Goal: Task Accomplishment & Management: Complete application form

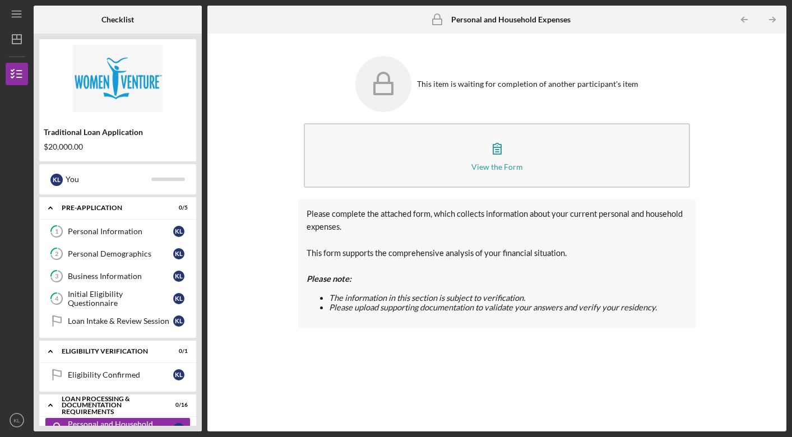
scroll to position [110, 0]
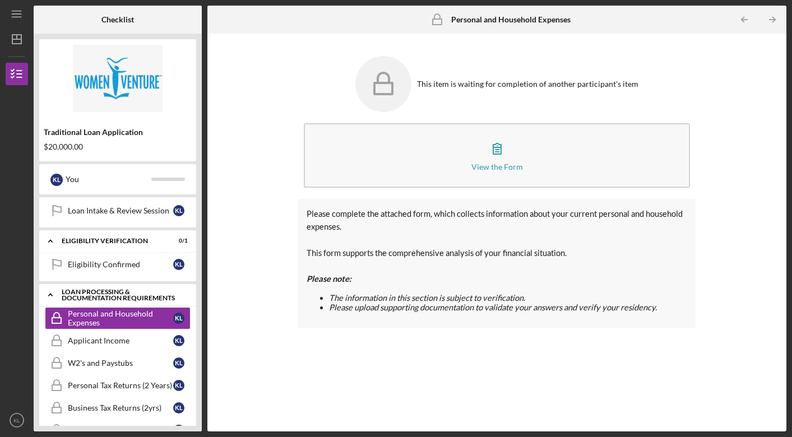
click at [133, 294] on div "Loan Processing & Documentation Requirements" at bounding box center [122, 295] width 121 height 13
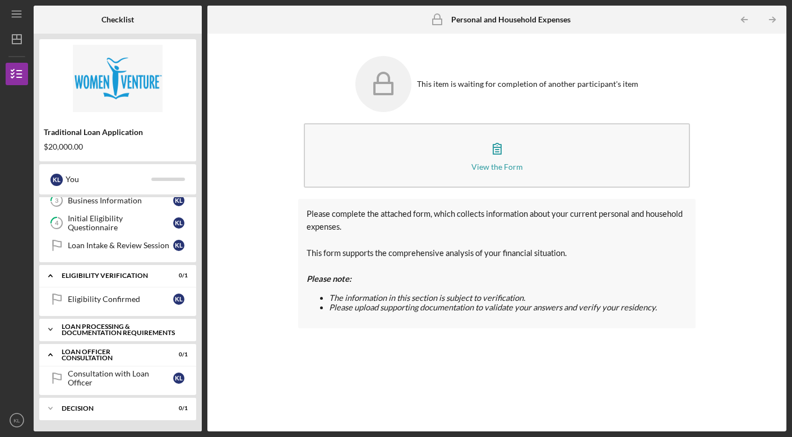
click at [123, 323] on div "Icon/Expander Loan Processing & Documentation Requirements 0 / 16" at bounding box center [117, 330] width 157 height 22
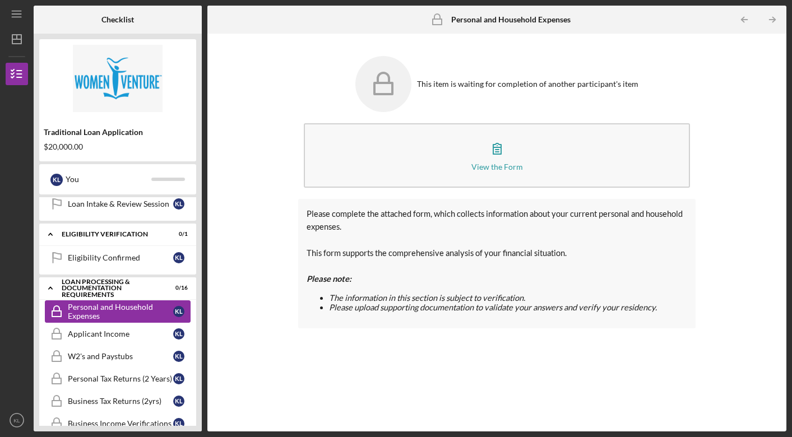
click at [122, 308] on div "Personal and Household Expenses" at bounding box center [120, 312] width 105 height 18
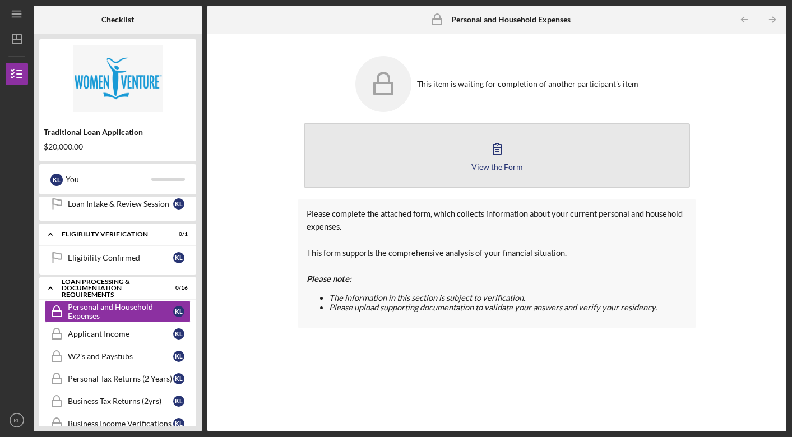
click at [495, 150] on icon "button" at bounding box center [497, 149] width 28 height 28
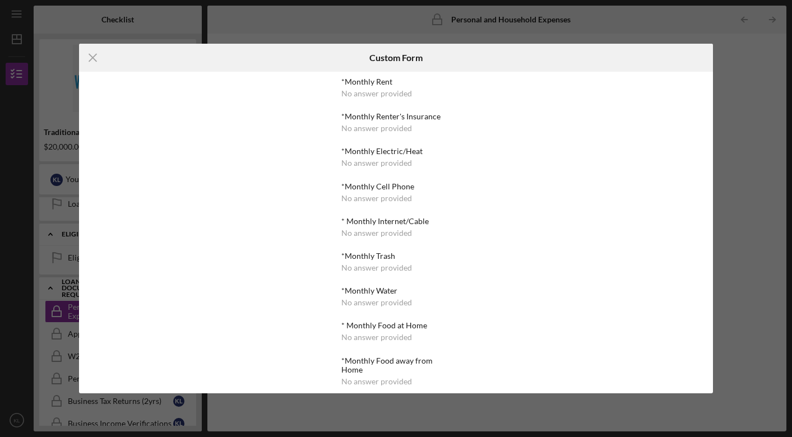
click at [419, 105] on div "*Monthly Rent No answer provided *Monthly Renter's Insurance No answer provided…" at bounding box center [396, 437] width 109 height 720
click at [94, 60] on icon "Icon/Menu Close" at bounding box center [93, 58] width 28 height 28
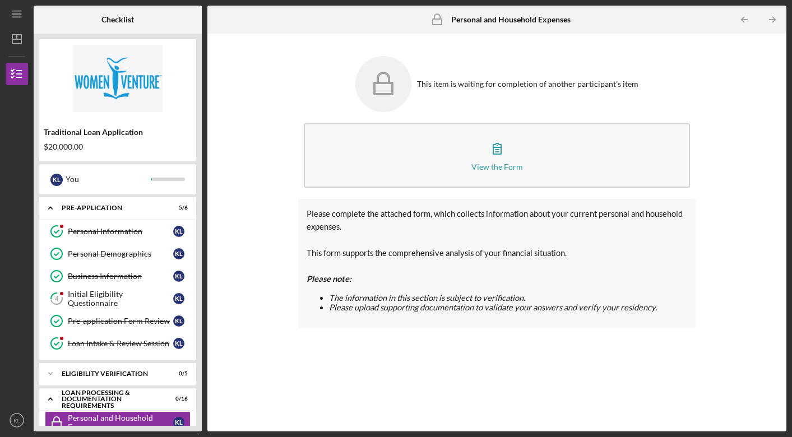
scroll to position [102, 0]
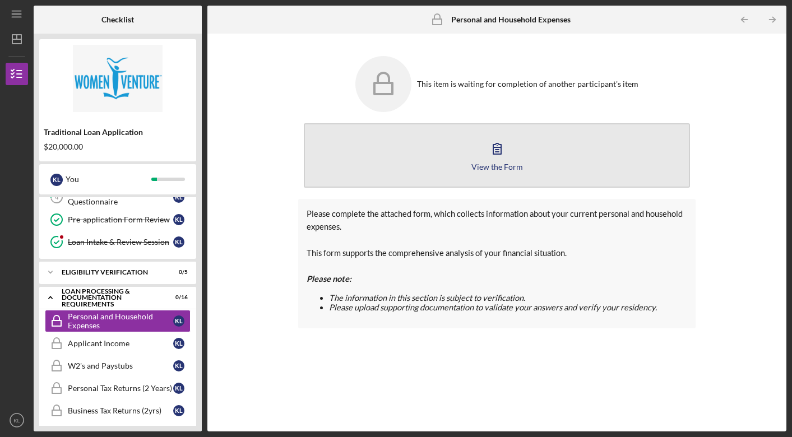
click at [493, 150] on icon "button" at bounding box center [497, 149] width 28 height 28
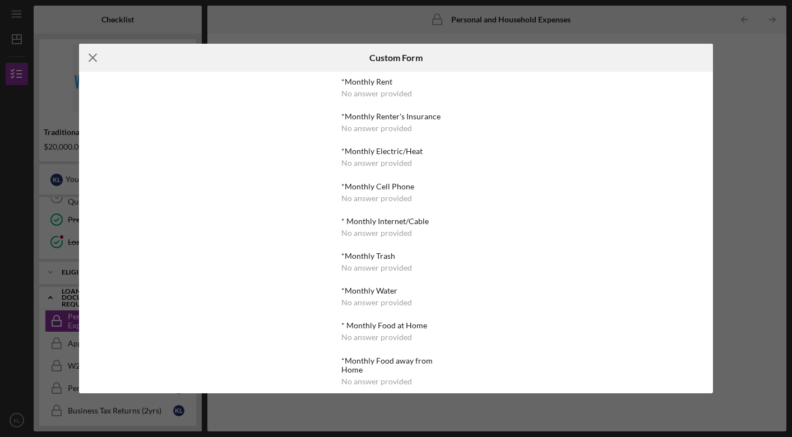
click at [93, 58] on line at bounding box center [92, 57] width 7 height 7
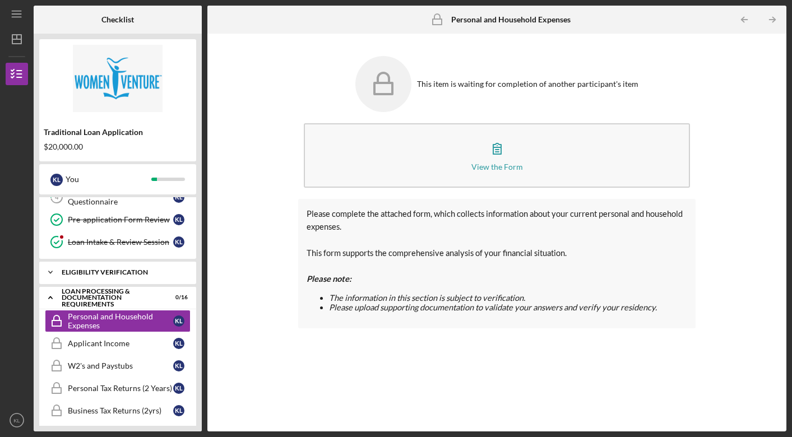
click at [100, 270] on div "Eligibility Verification" at bounding box center [122, 272] width 121 height 7
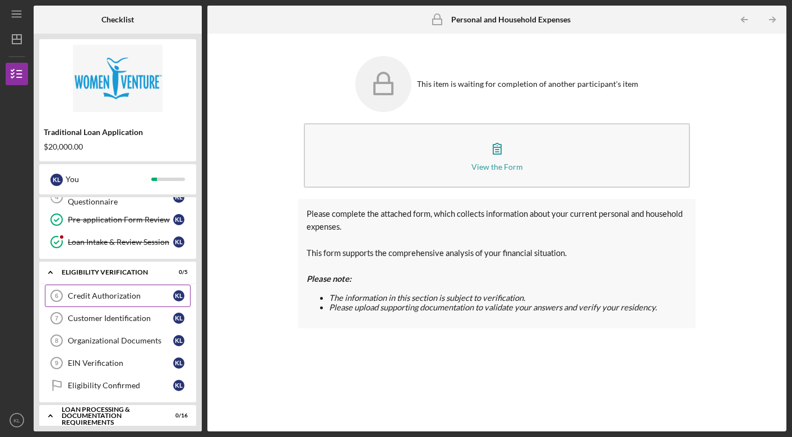
click at [102, 297] on div "Credit Authorization" at bounding box center [120, 296] width 105 height 9
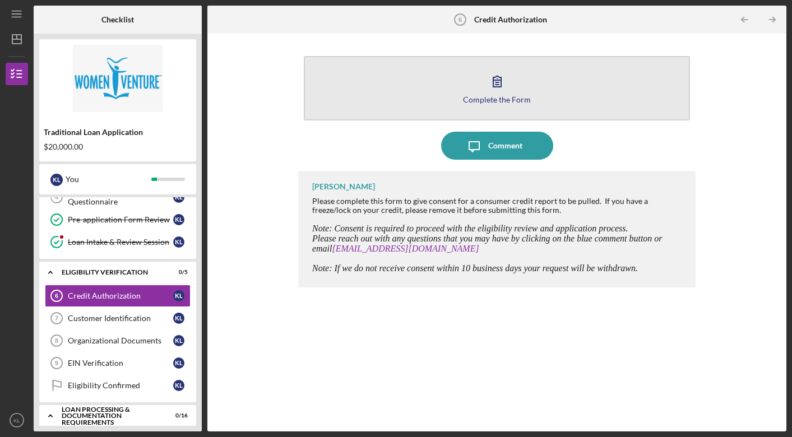
click at [497, 81] on icon "button" at bounding box center [497, 81] width 28 height 28
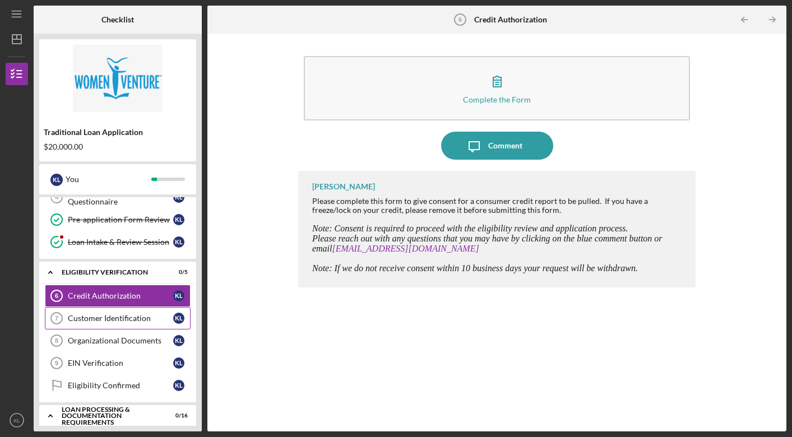
click at [102, 321] on div "Customer Identification" at bounding box center [120, 318] width 105 height 9
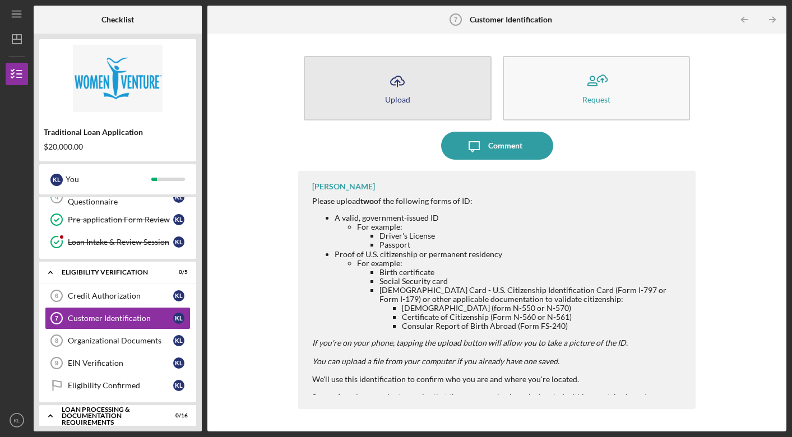
click at [391, 91] on icon "Icon/Upload" at bounding box center [398, 81] width 28 height 28
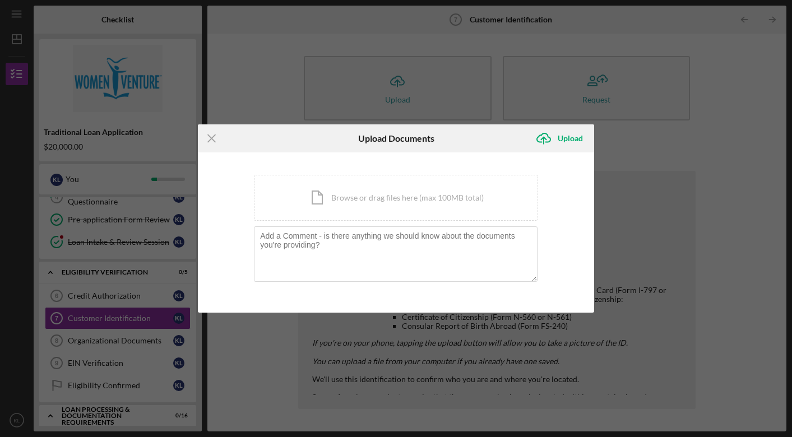
click at [271, 93] on div "Icon/Menu Close Upload Documents Icon/Upload Upload You're uploading documents …" at bounding box center [396, 218] width 792 height 437
click at [214, 141] on icon "Icon/Menu Close" at bounding box center [212, 139] width 28 height 28
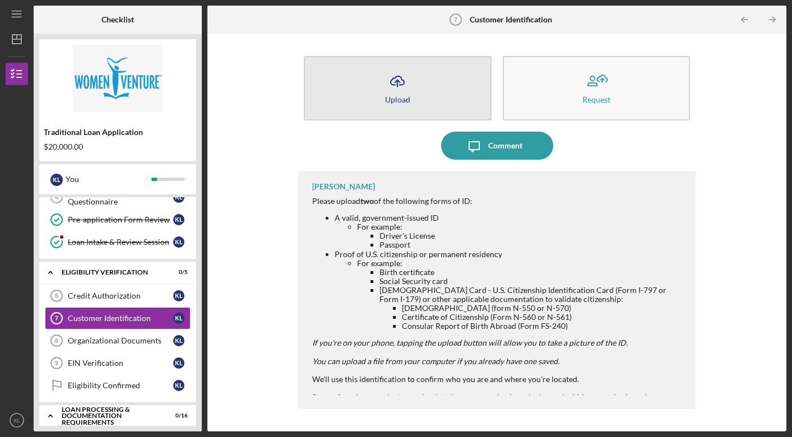
click at [396, 84] on icon "Icon/Upload" at bounding box center [398, 81] width 28 height 28
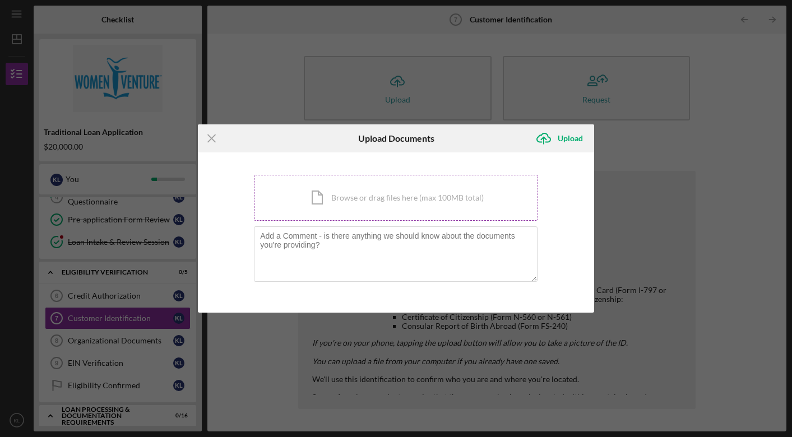
click at [349, 198] on div "Icon/Document Browse or drag files here (max 100MB total) Tap to choose files o…" at bounding box center [396, 198] width 284 height 46
click at [437, 206] on div "Icon/Document Browse or drag files here (max 100MB total) Tap to choose files o…" at bounding box center [396, 198] width 284 height 46
click at [386, 197] on div "Icon/Document Browse or drag files here (max 100MB total) Tap to choose files o…" at bounding box center [396, 198] width 284 height 46
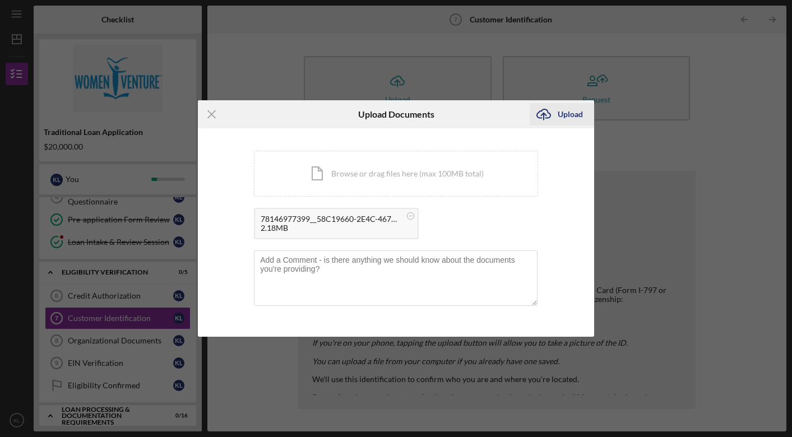
click at [569, 115] on div "Upload" at bounding box center [570, 114] width 25 height 22
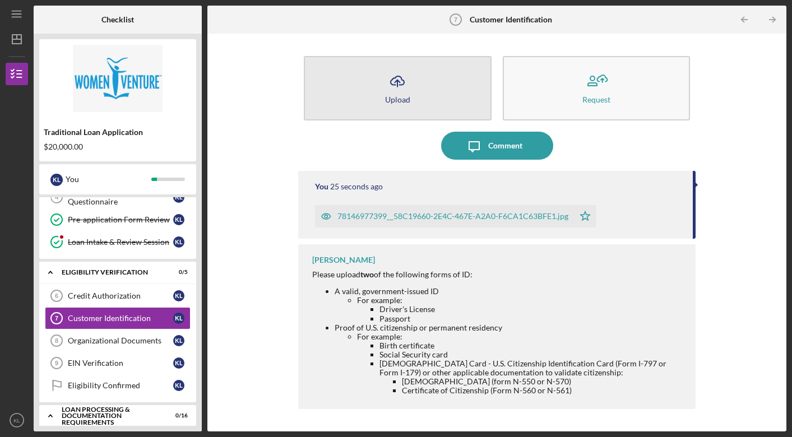
click at [398, 81] on polyline "button" at bounding box center [397, 81] width 5 height 3
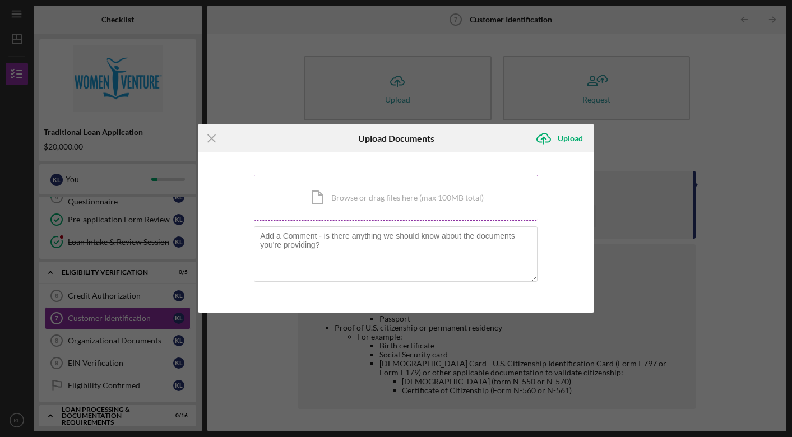
click at [377, 199] on div "Icon/Document Browse or drag files here (max 100MB total) Tap to choose files o…" at bounding box center [396, 198] width 284 height 46
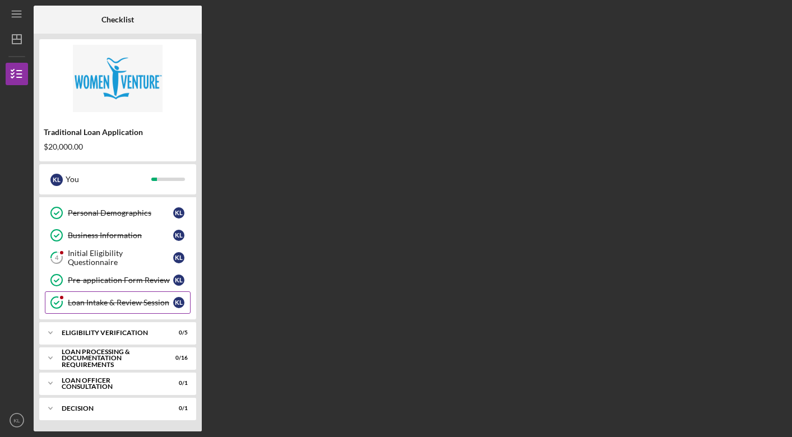
scroll to position [41, 0]
click at [112, 257] on div "Initial Eligibility Questionnaire" at bounding box center [120, 258] width 105 height 18
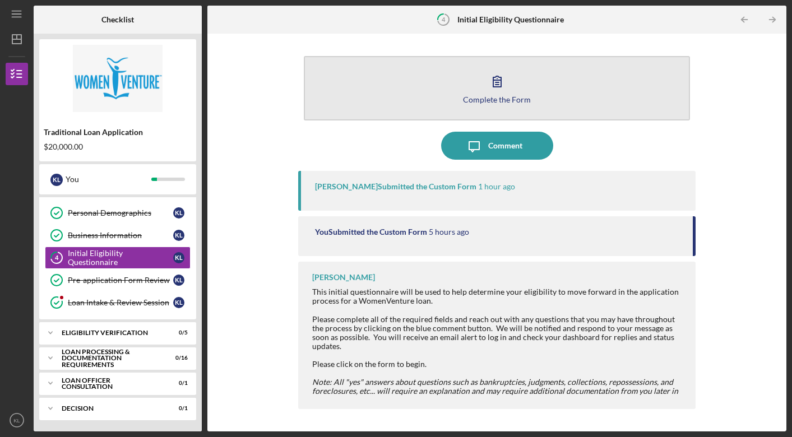
click at [497, 83] on icon "button" at bounding box center [498, 81] width 8 height 11
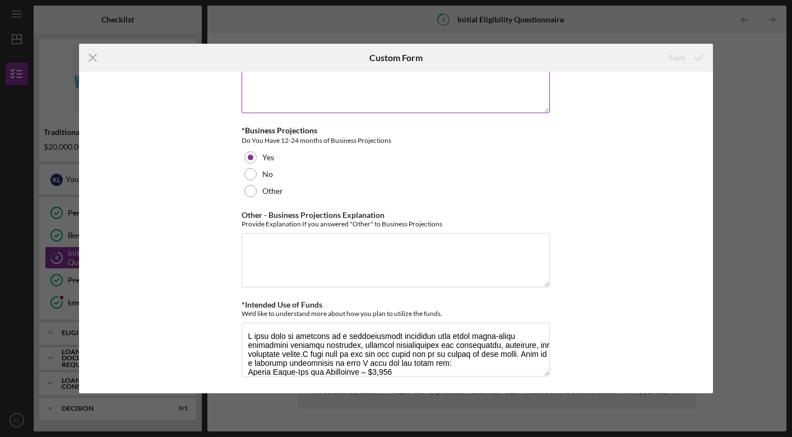
scroll to position [2033, 0]
click at [94, 58] on line at bounding box center [92, 57] width 7 height 7
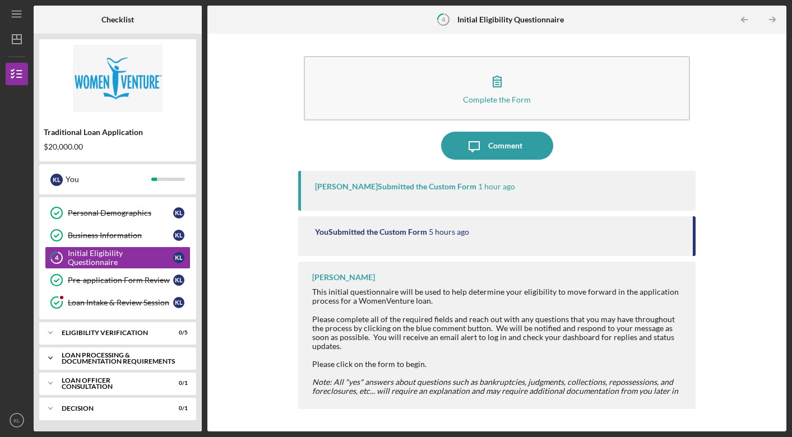
click at [120, 358] on div "Loan Processing & Documentation Requirements" at bounding box center [122, 358] width 121 height 13
click at [110, 359] on div "Loan Processing & Documentation Requirements" at bounding box center [122, 358] width 121 height 13
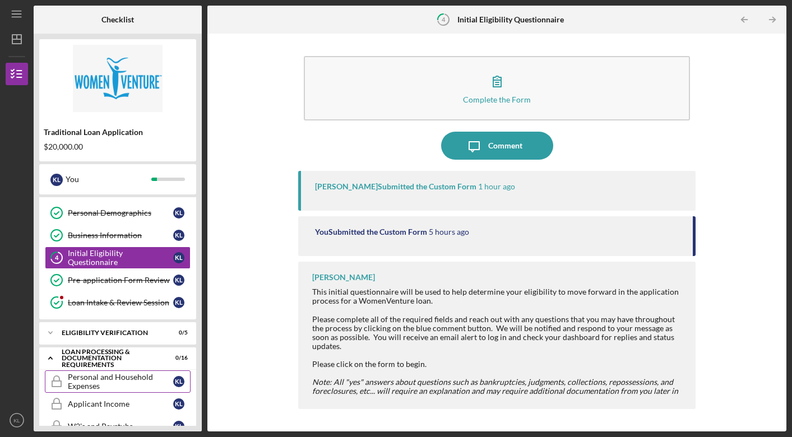
click at [96, 379] on div "Personal and Household Expenses" at bounding box center [120, 382] width 105 height 18
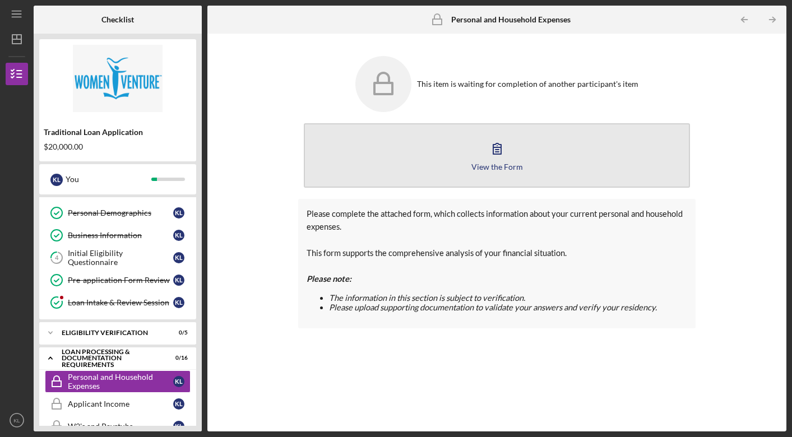
click at [496, 151] on icon "button" at bounding box center [497, 149] width 28 height 28
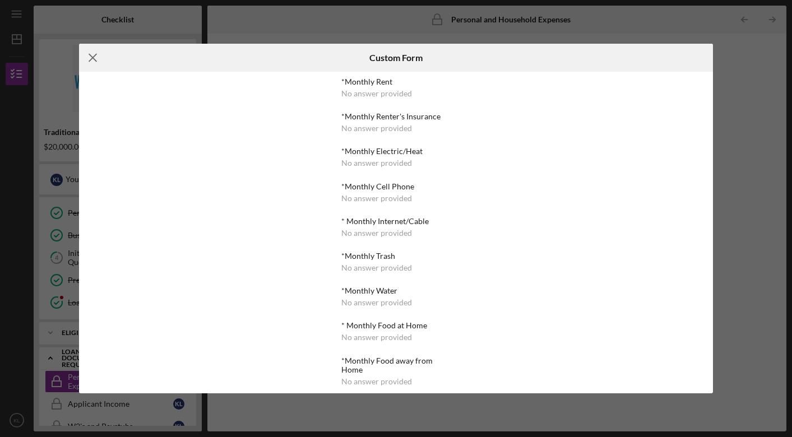
click at [91, 58] on icon "Icon/Menu Close" at bounding box center [93, 58] width 28 height 28
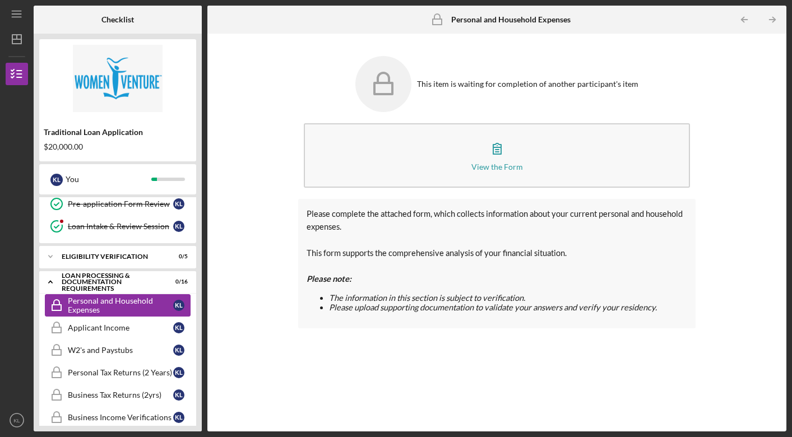
scroll to position [119, 0]
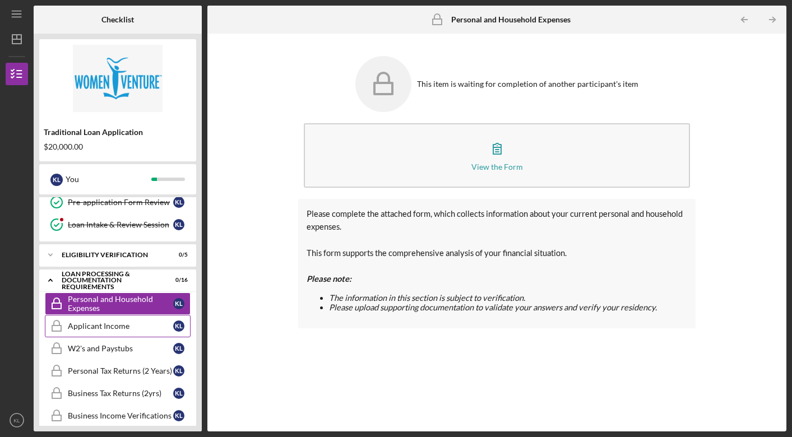
click at [103, 322] on div "Applicant Income" at bounding box center [120, 326] width 105 height 9
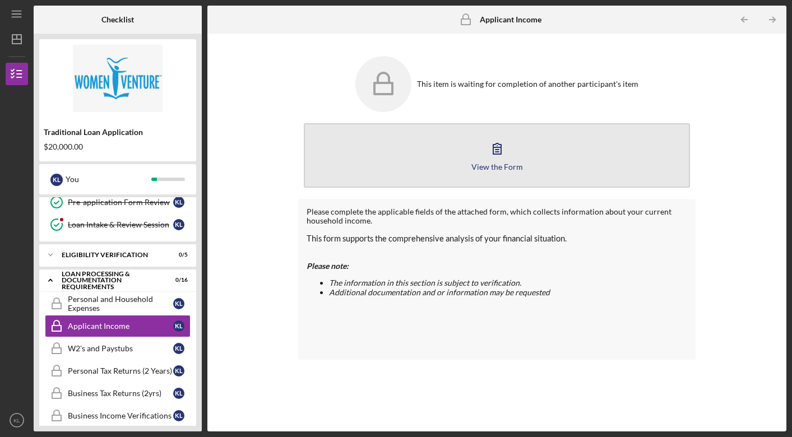
click at [503, 149] on icon "button" at bounding box center [497, 149] width 28 height 28
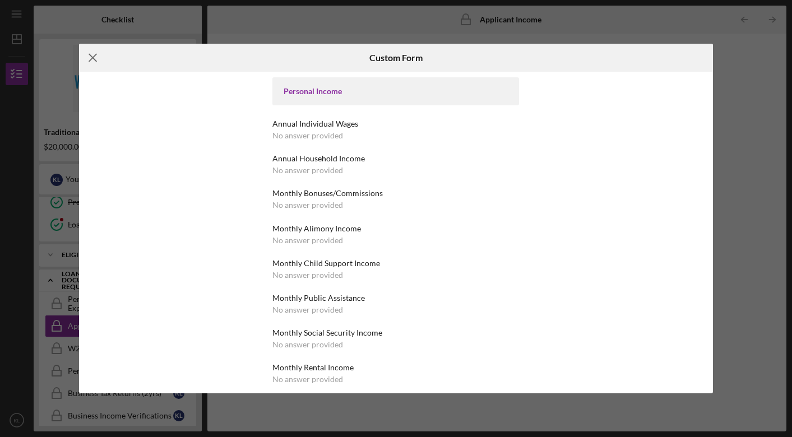
click at [96, 53] on icon "Icon/Menu Close" at bounding box center [93, 58] width 28 height 28
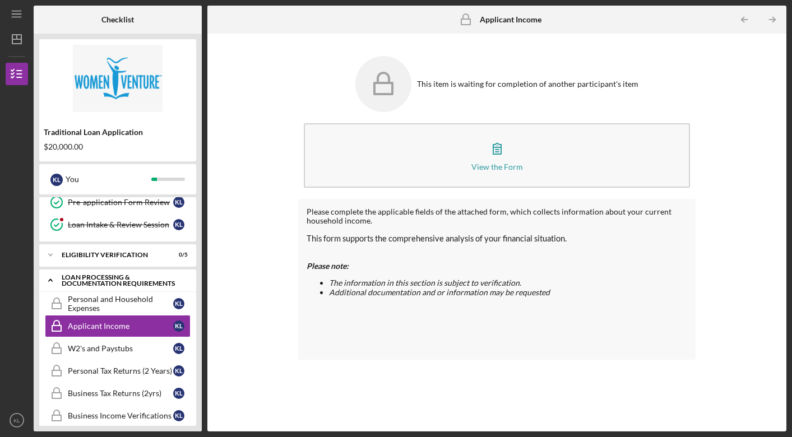
click at [92, 280] on div "Loan Processing & Documentation Requirements" at bounding box center [122, 280] width 121 height 13
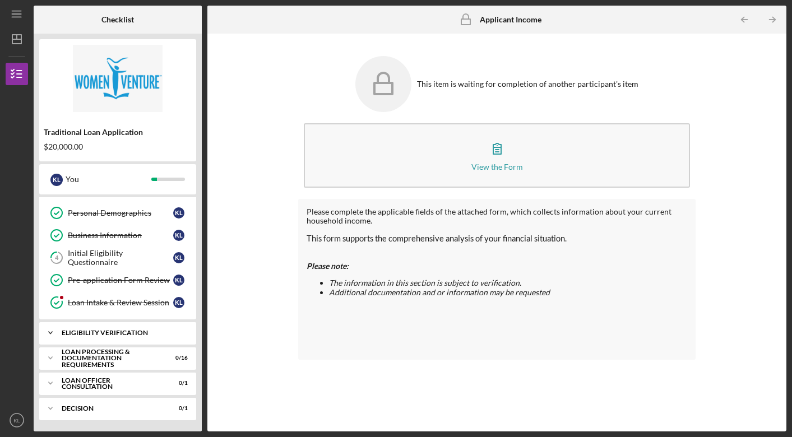
click at [97, 331] on div "Eligibility Verification" at bounding box center [122, 333] width 121 height 7
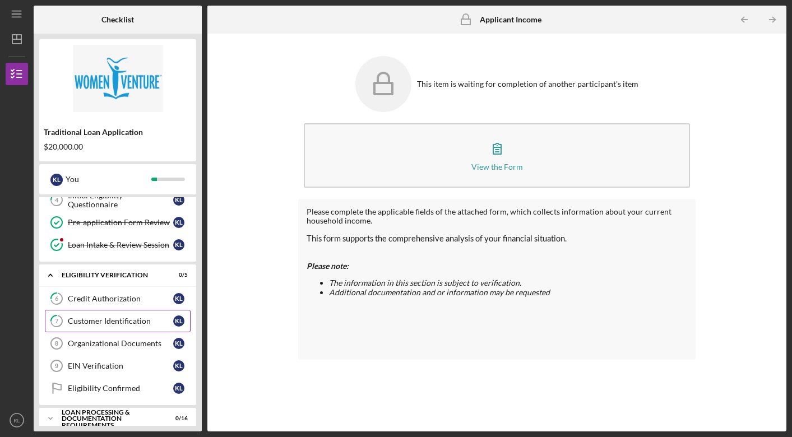
scroll to position [103, 0]
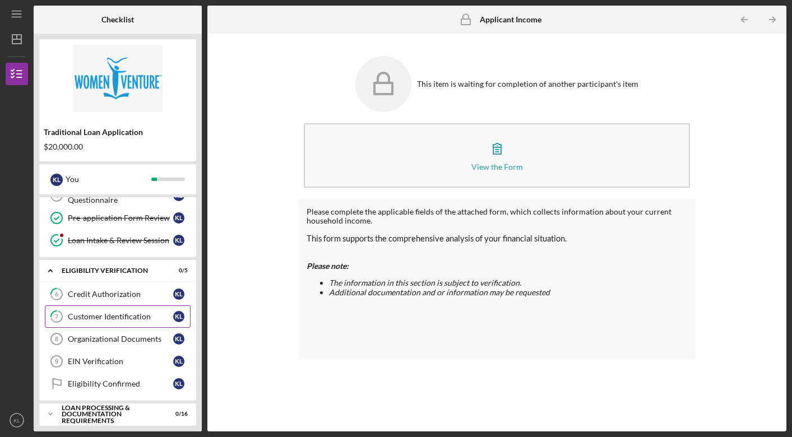
click at [98, 315] on div "Customer Identification" at bounding box center [120, 316] width 105 height 9
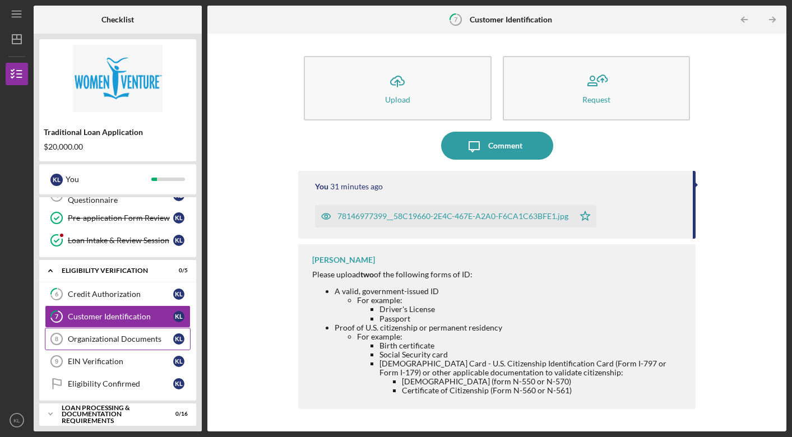
click at [103, 338] on div "Organizational Documents" at bounding box center [120, 339] width 105 height 9
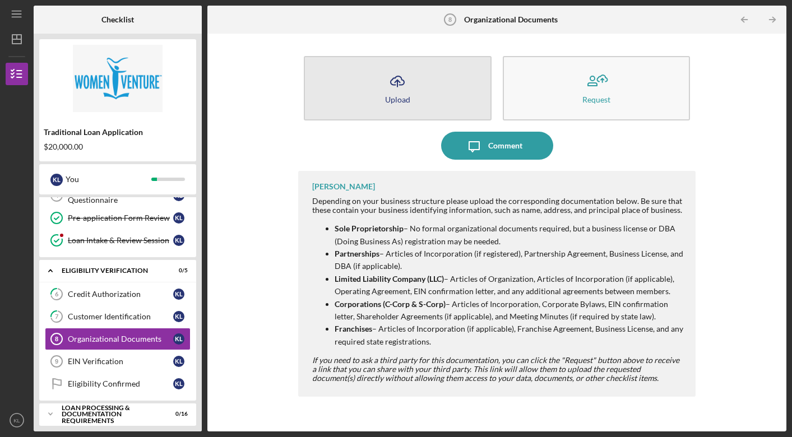
click at [398, 88] on icon "Icon/Upload" at bounding box center [398, 81] width 28 height 28
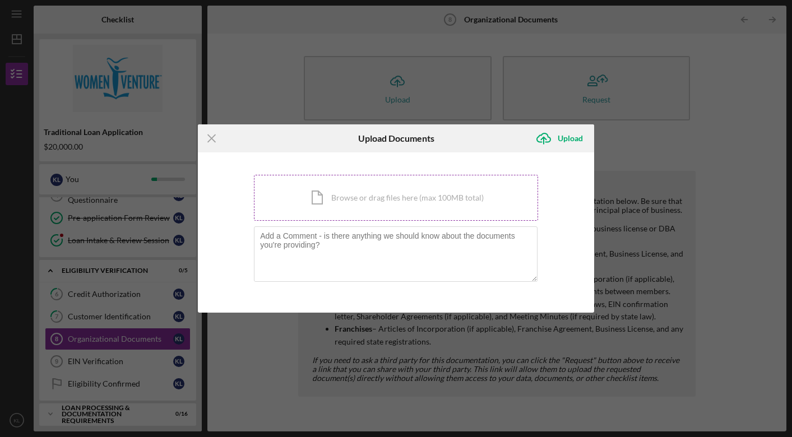
click at [391, 195] on div "Icon/Document Browse or drag files here (max 100MB total) Tap to choose files o…" at bounding box center [396, 198] width 284 height 46
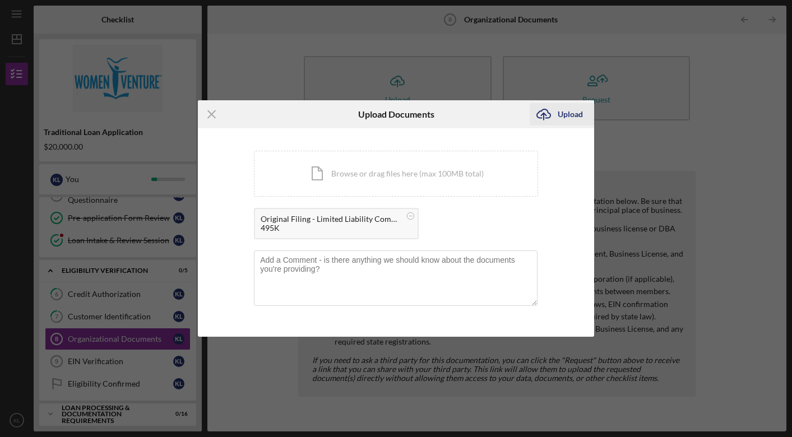
click at [573, 116] on div "Upload" at bounding box center [570, 114] width 25 height 22
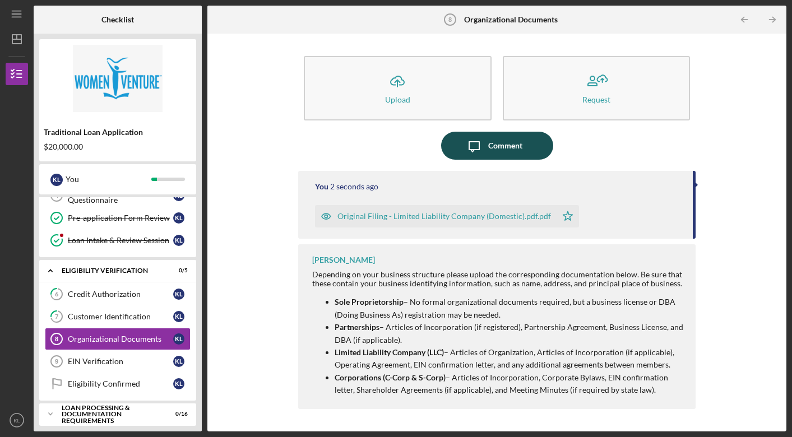
click at [499, 149] on div "Comment" at bounding box center [505, 146] width 34 height 28
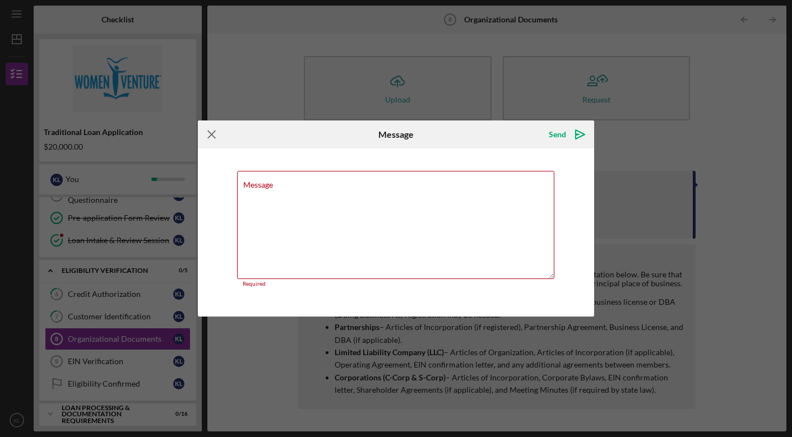
click at [214, 137] on icon "Icon/Menu Close" at bounding box center [212, 135] width 28 height 28
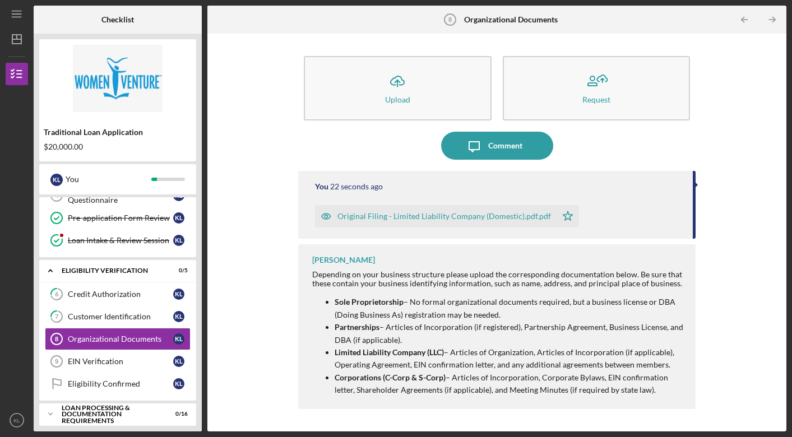
click at [414, 216] on div "Original Filing - Limited Liability Company (Domestic).pdf.pdf" at bounding box center [445, 216] width 214 height 9
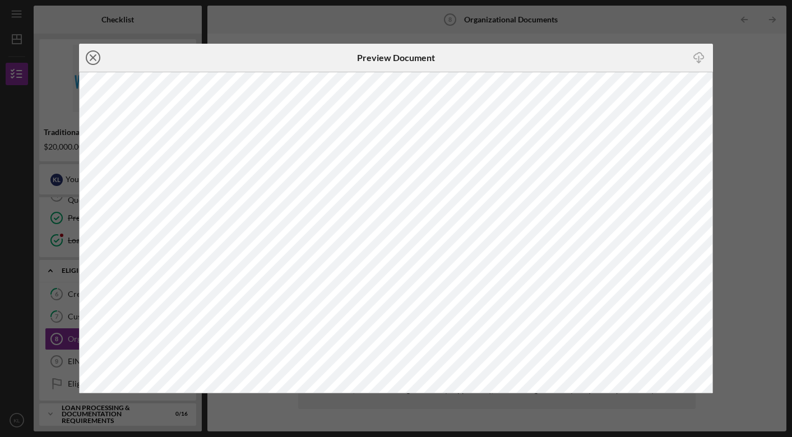
click at [96, 59] on icon "Icon/Close" at bounding box center [93, 58] width 28 height 28
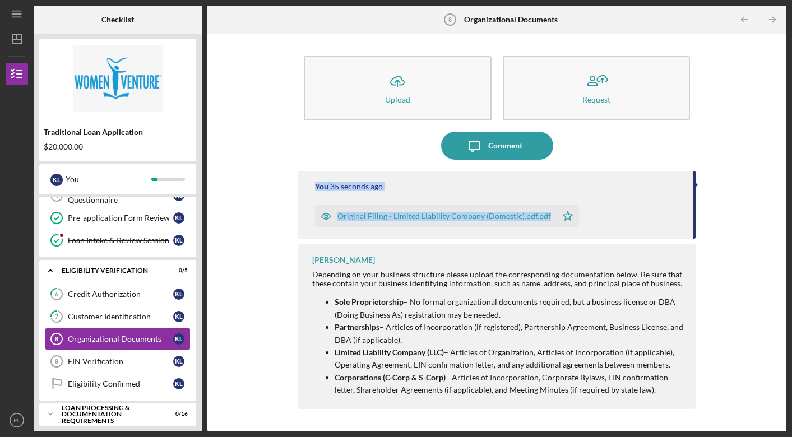
drag, startPoint x: 697, startPoint y: 182, endPoint x: 695, endPoint y: 206, distance: 24.7
click at [695, 207] on div "Icon/Upload Upload Request Icon/Message Comment You 35 seconds ago Original Fil…" at bounding box center [497, 232] width 568 height 387
click at [685, 204] on div "You 36 seconds ago Original Filing - Limited Liability Company (Domestic).pdf.p…" at bounding box center [497, 205] width 398 height 68
click at [774, 17] on icon "Icon/Table Pagination Arrow" at bounding box center [772, 19] width 25 height 25
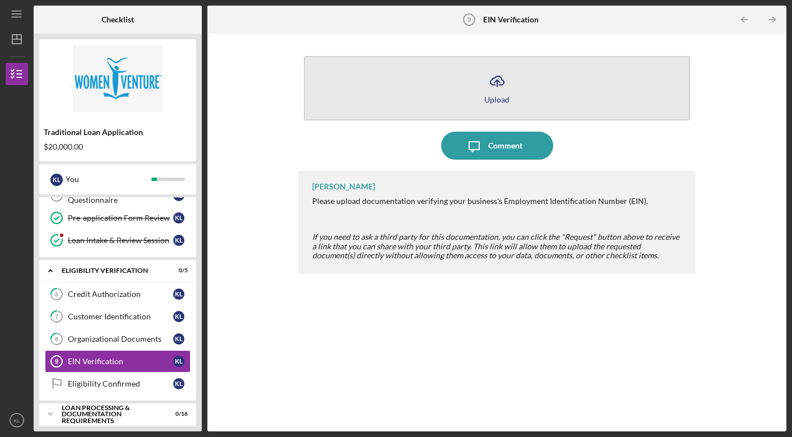
click at [500, 84] on icon "Icon/Upload" at bounding box center [497, 81] width 28 height 28
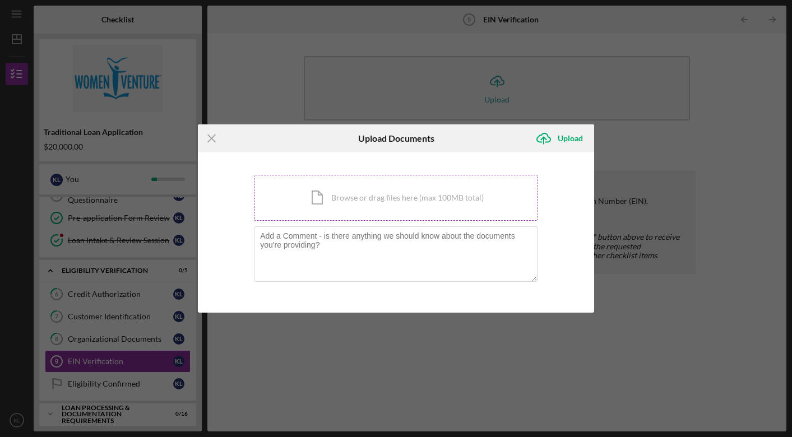
click at [407, 198] on div "Icon/Document Browse or drag files here (max 100MB total) Tap to choose files o…" at bounding box center [396, 198] width 284 height 46
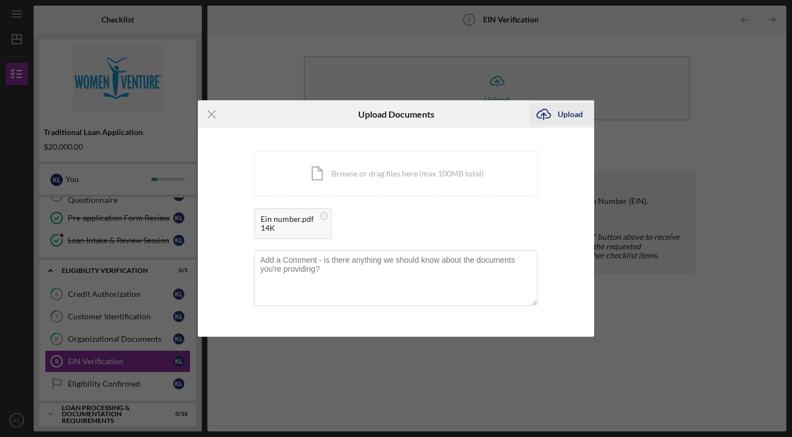
click at [567, 117] on div "Upload" at bounding box center [570, 114] width 25 height 22
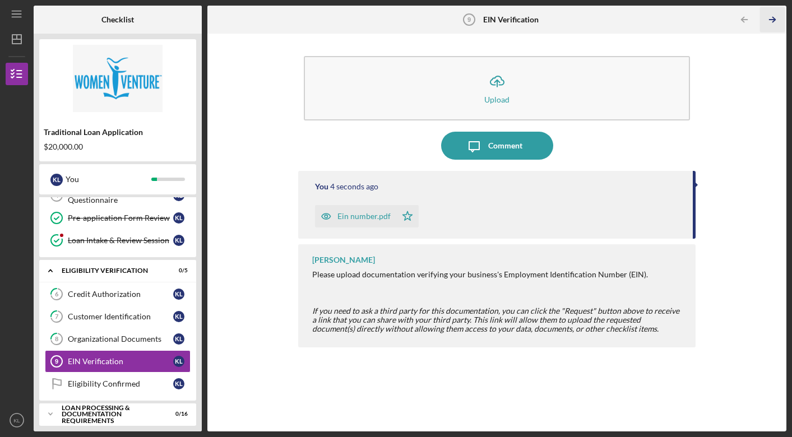
click at [771, 20] on line "button" at bounding box center [773, 20] width 6 height 0
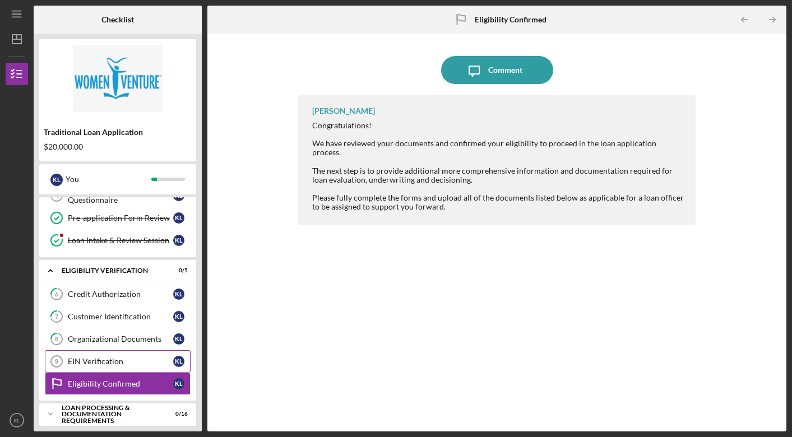
click at [107, 358] on div "EIN Verification" at bounding box center [120, 361] width 105 height 9
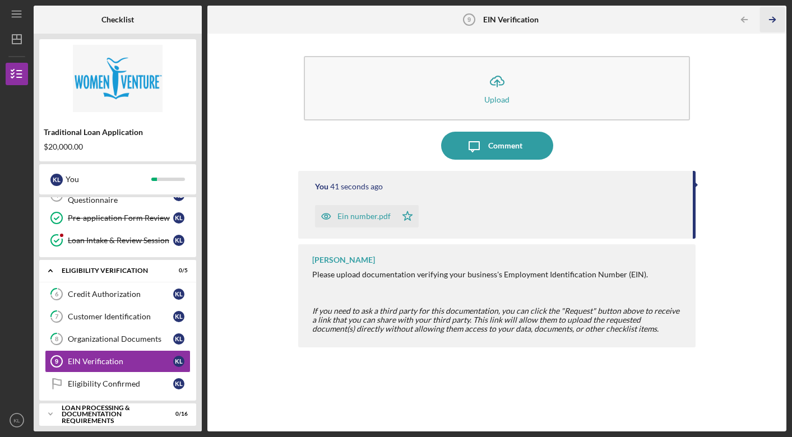
click at [769, 19] on icon "Icon/Table Pagination Arrow" at bounding box center [772, 19] width 25 height 25
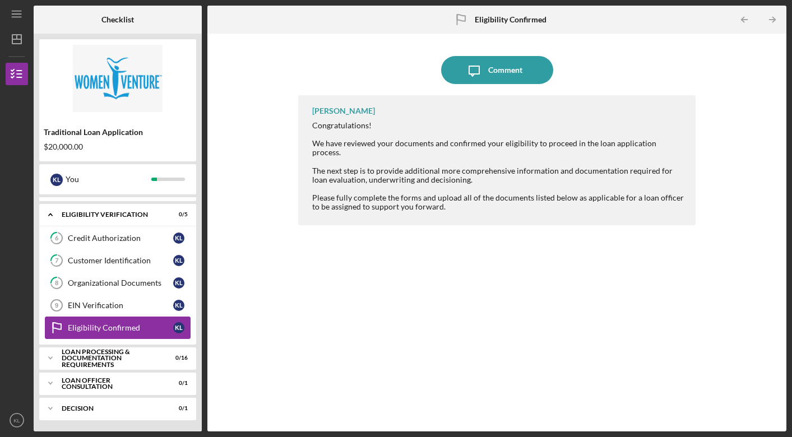
scroll to position [159, 0]
click at [110, 356] on div "Loan Processing & Documentation Requirements" at bounding box center [122, 358] width 121 height 13
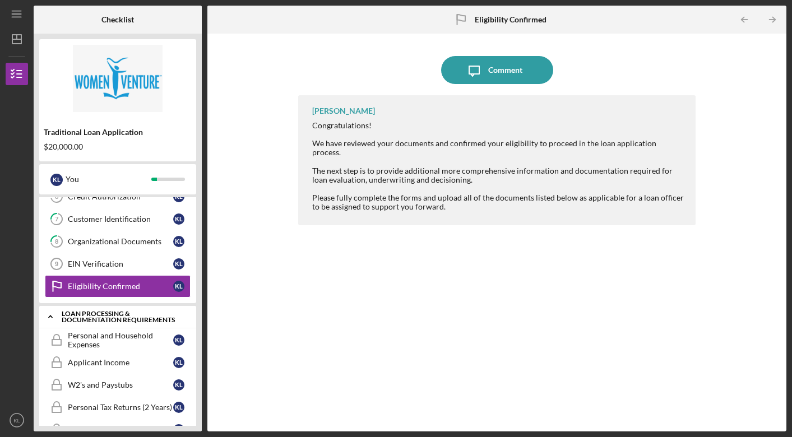
scroll to position [212, 0]
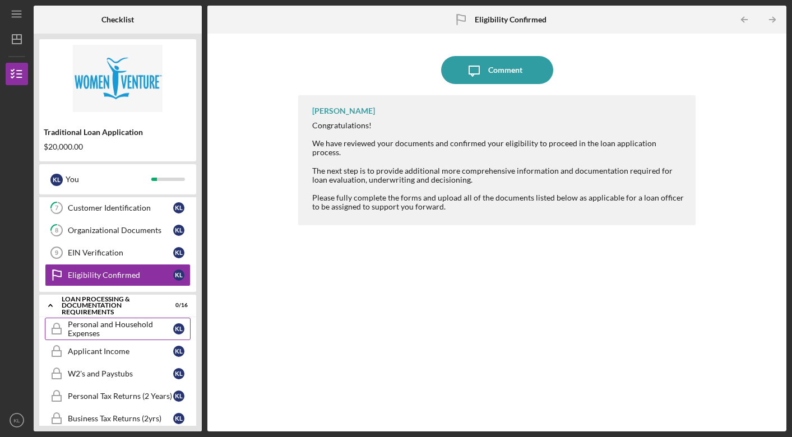
click at [106, 328] on div "Personal and Household Expenses" at bounding box center [120, 329] width 105 height 18
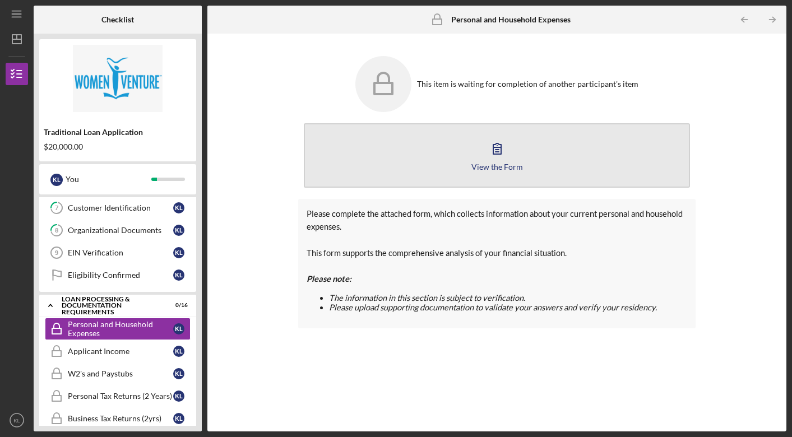
click at [500, 146] on icon "button" at bounding box center [497, 149] width 28 height 28
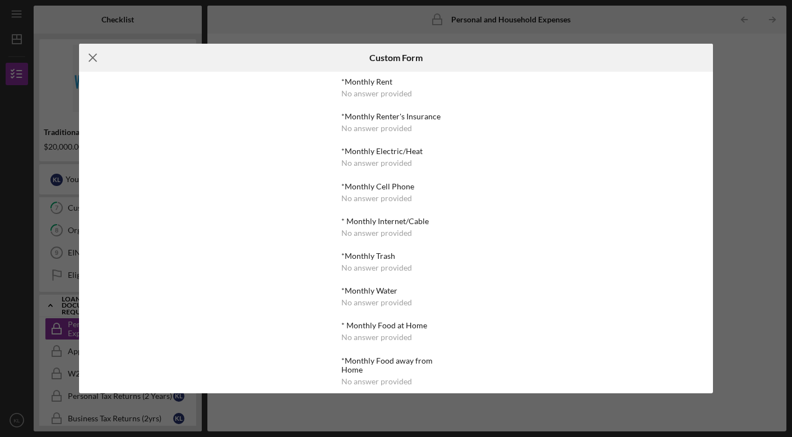
click at [91, 59] on line at bounding box center [92, 57] width 7 height 7
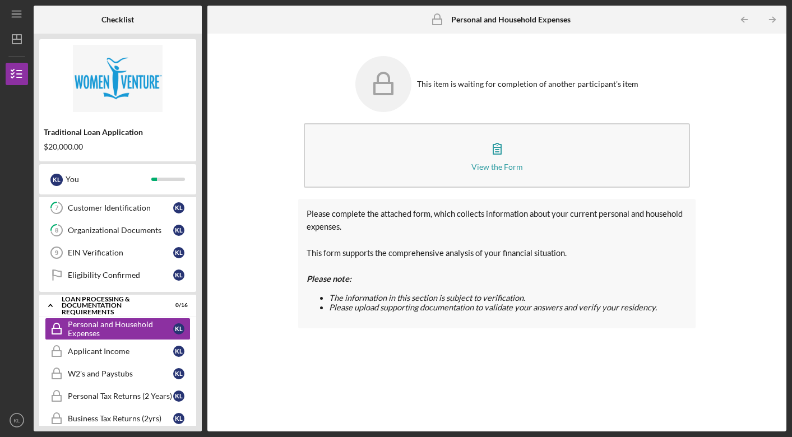
click at [285, 70] on div "This item is waiting for completion of another participant's item View the Form…" at bounding box center [497, 232] width 568 height 387
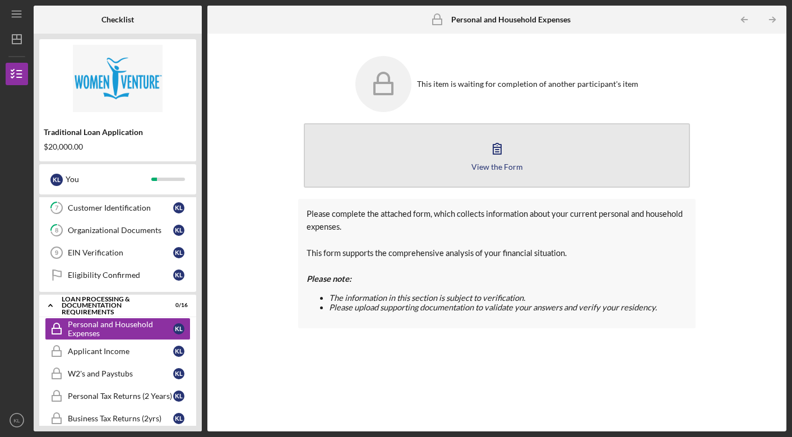
click at [494, 147] on icon "button" at bounding box center [497, 149] width 28 height 28
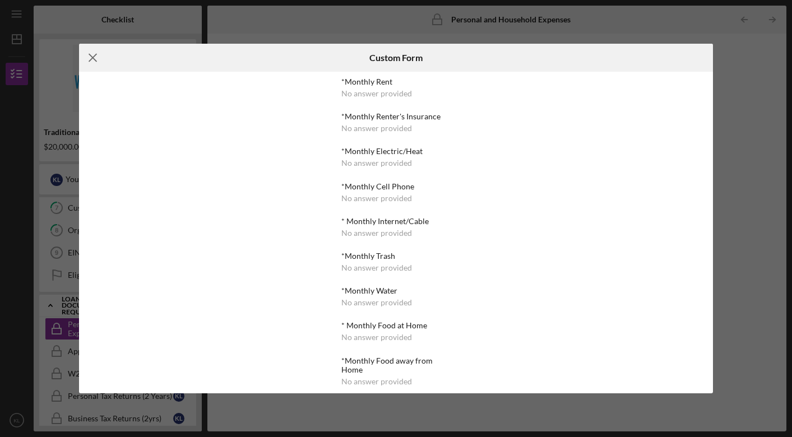
click at [99, 57] on icon "Icon/Menu Close" at bounding box center [93, 58] width 28 height 28
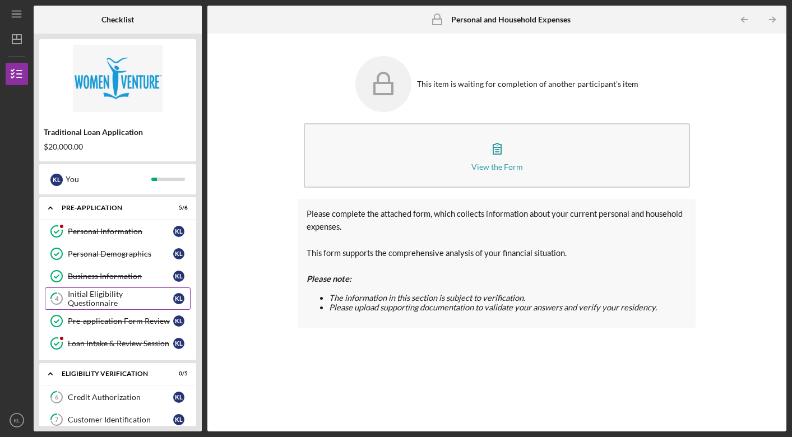
click at [108, 302] on div "Initial Eligibility Questionnaire" at bounding box center [120, 299] width 105 height 18
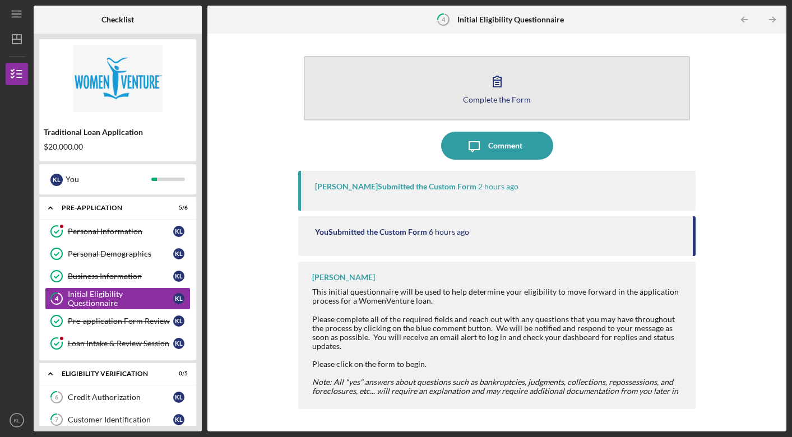
click at [500, 91] on icon "button" at bounding box center [497, 81] width 28 height 28
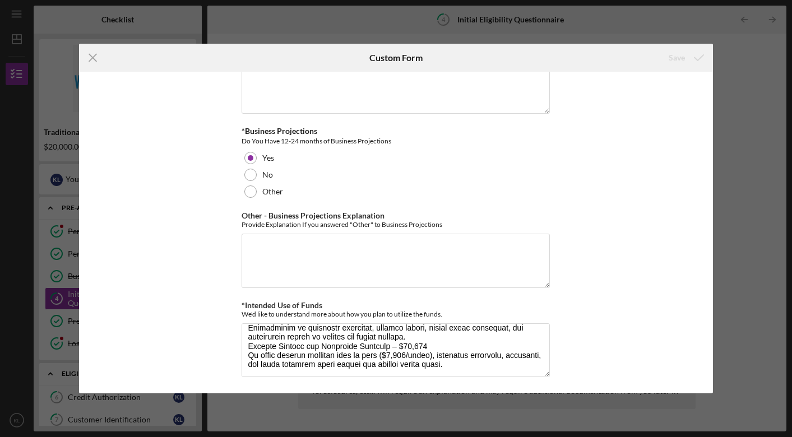
scroll to position [162, 0]
click at [94, 54] on icon "Icon/Menu Close" at bounding box center [93, 58] width 28 height 28
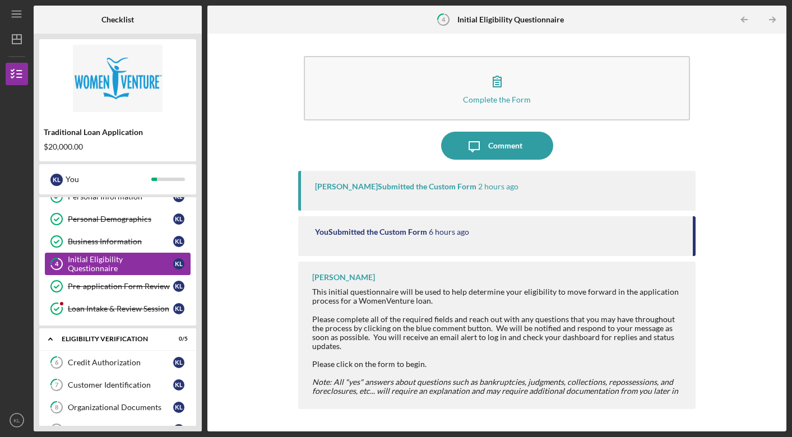
scroll to position [48, 0]
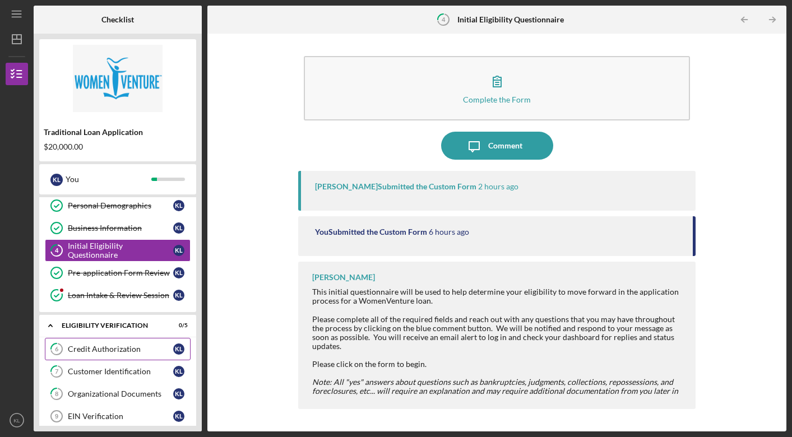
click at [115, 353] on div "Credit Authorization" at bounding box center [120, 349] width 105 height 9
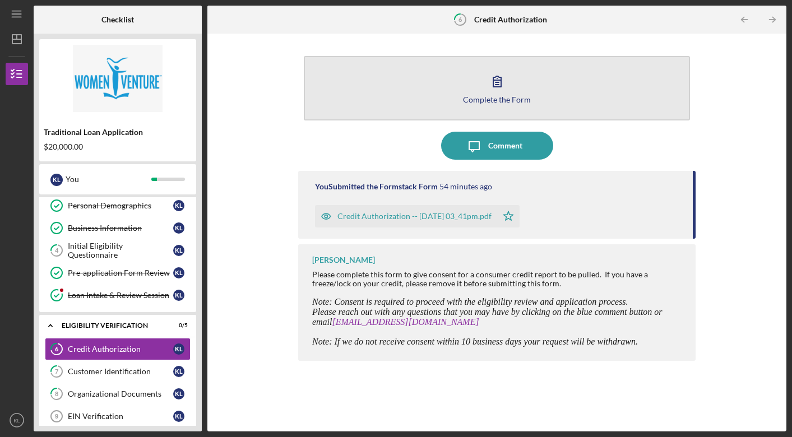
click at [476, 102] on div "Complete the Form" at bounding box center [497, 99] width 68 height 8
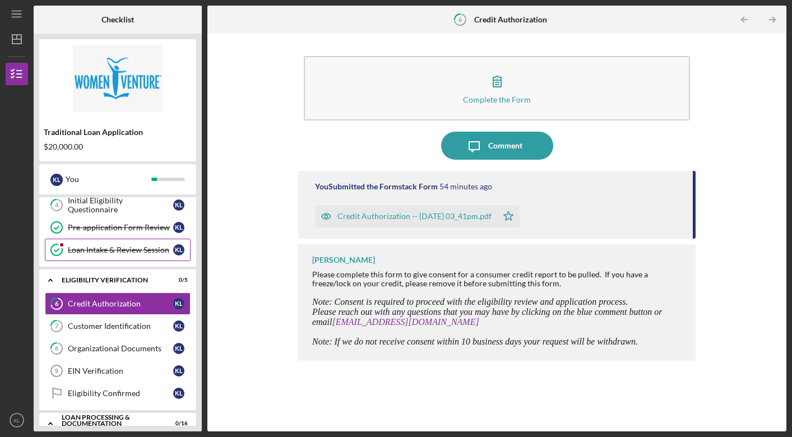
scroll to position [97, 0]
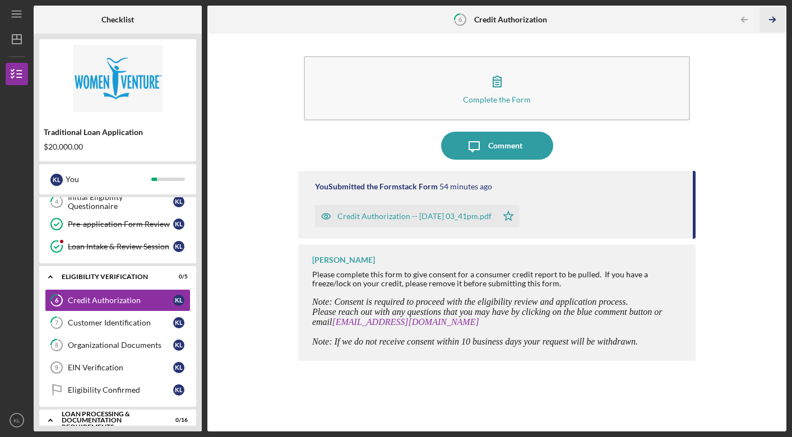
click at [771, 21] on icon "Icon/Table Pagination Arrow" at bounding box center [772, 19] width 25 height 25
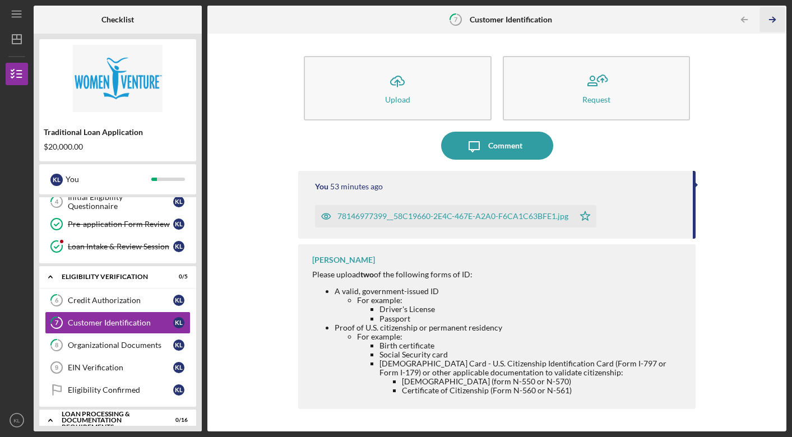
click at [771, 20] on line "button" at bounding box center [773, 20] width 6 height 0
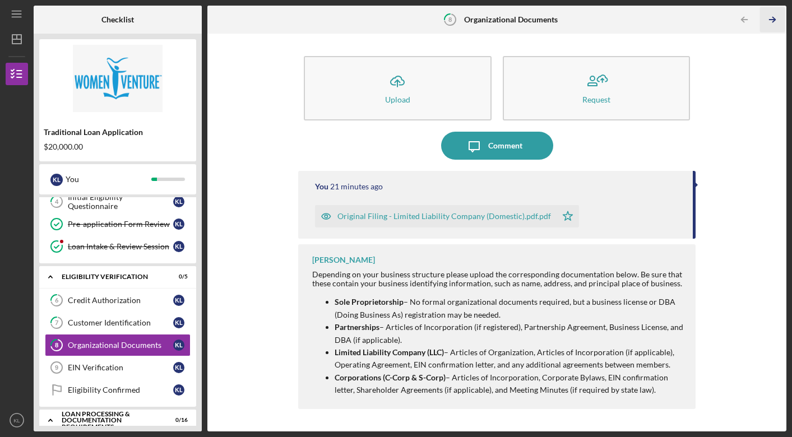
click at [775, 19] on polyline "button" at bounding box center [774, 19] width 3 height 5
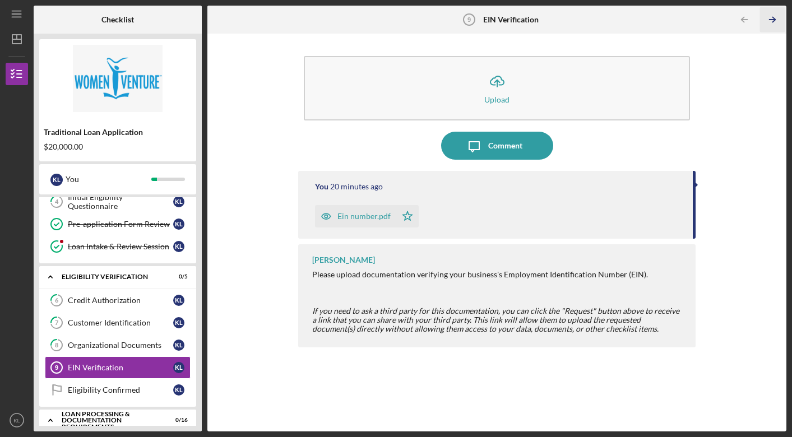
click at [775, 18] on icon "Icon/Table Pagination Arrow" at bounding box center [772, 19] width 25 height 25
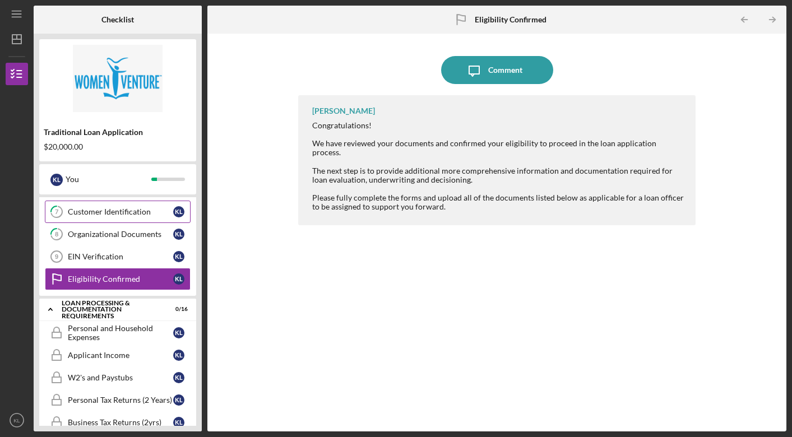
scroll to position [222, 0]
